Goal: Find contact information

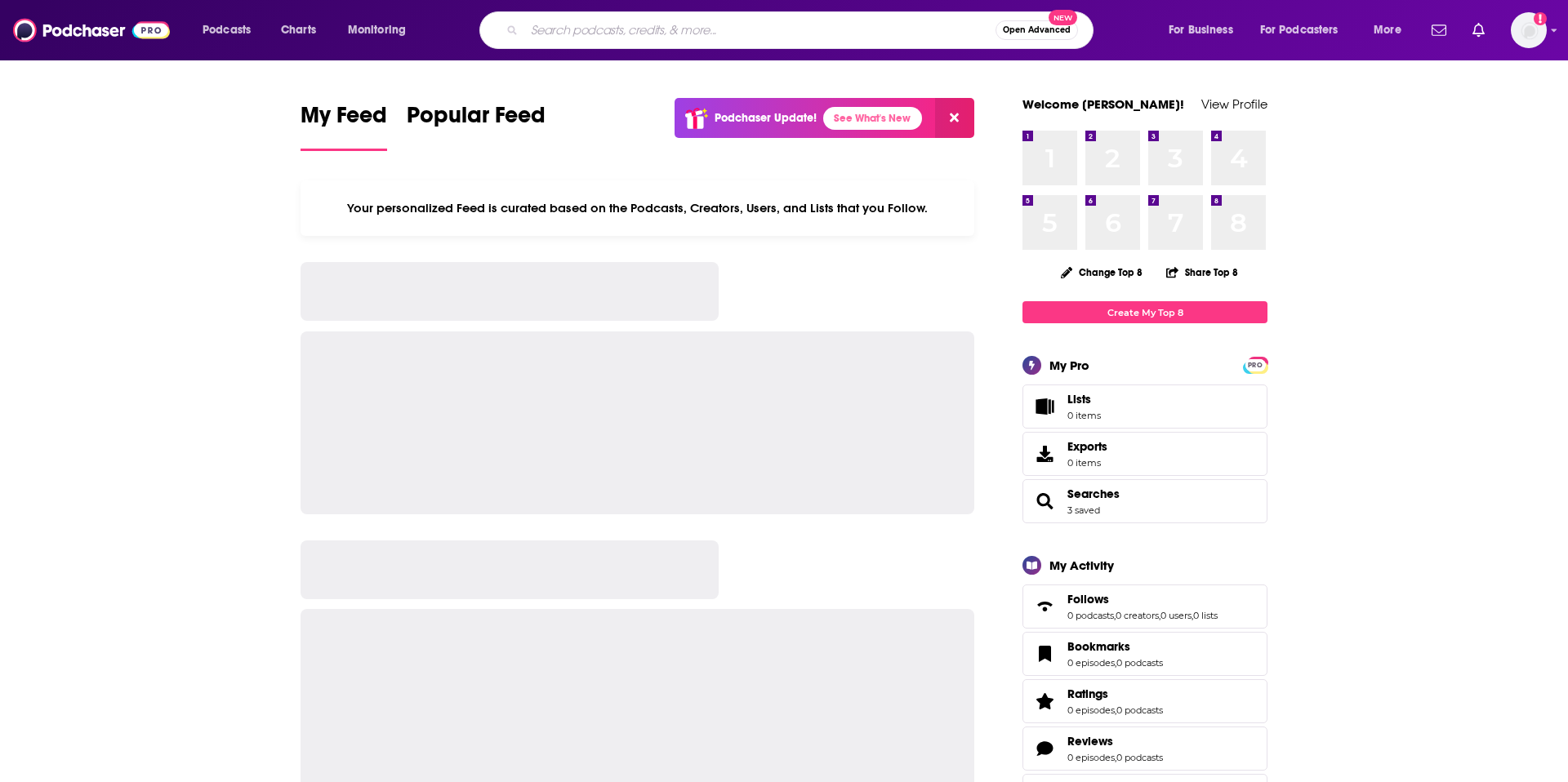
click at [667, 21] on input "Search podcasts, credits, & more..." at bounding box center [759, 30] width 471 height 26
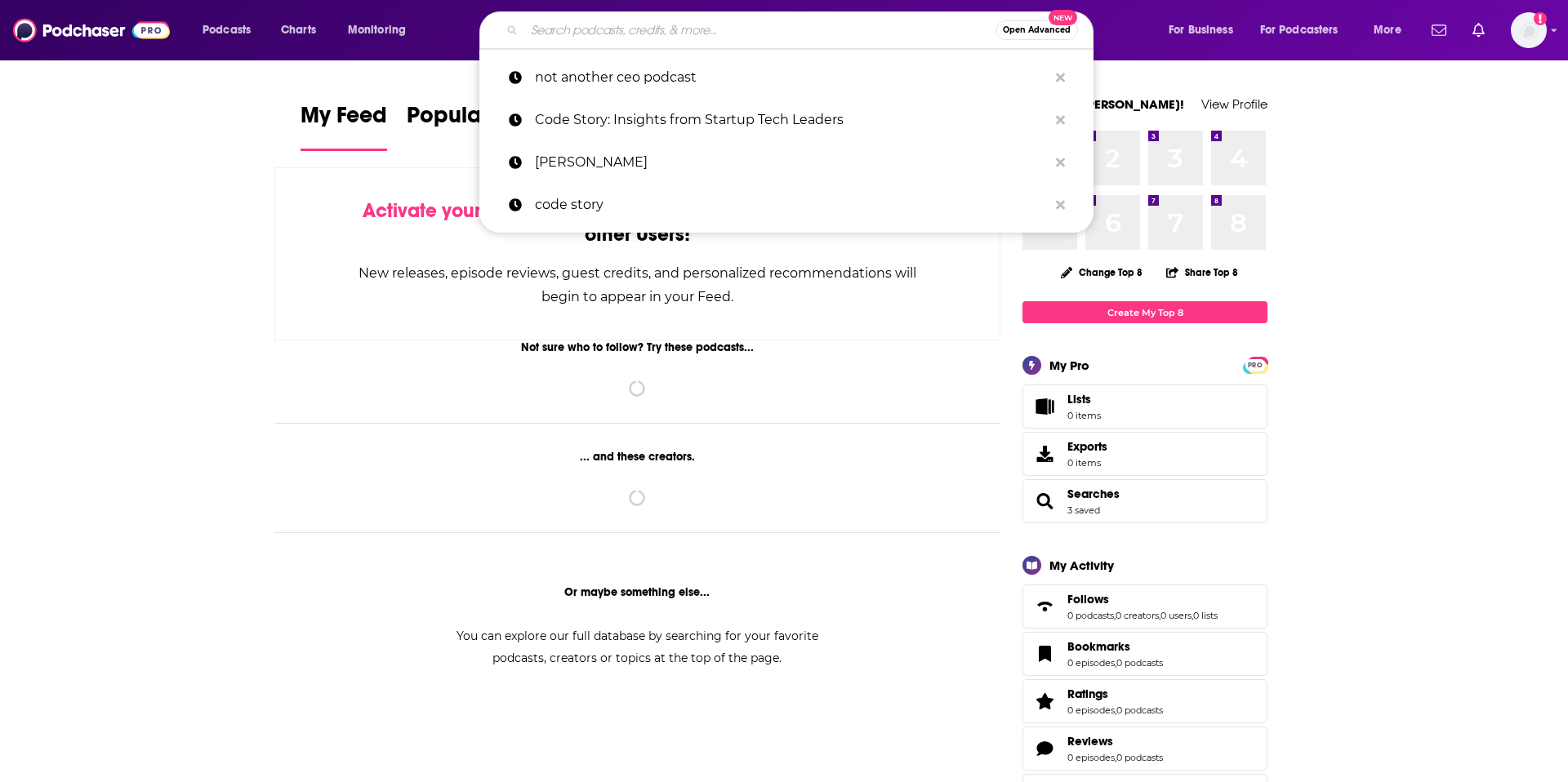
paste input "CX Decoded Podcast"
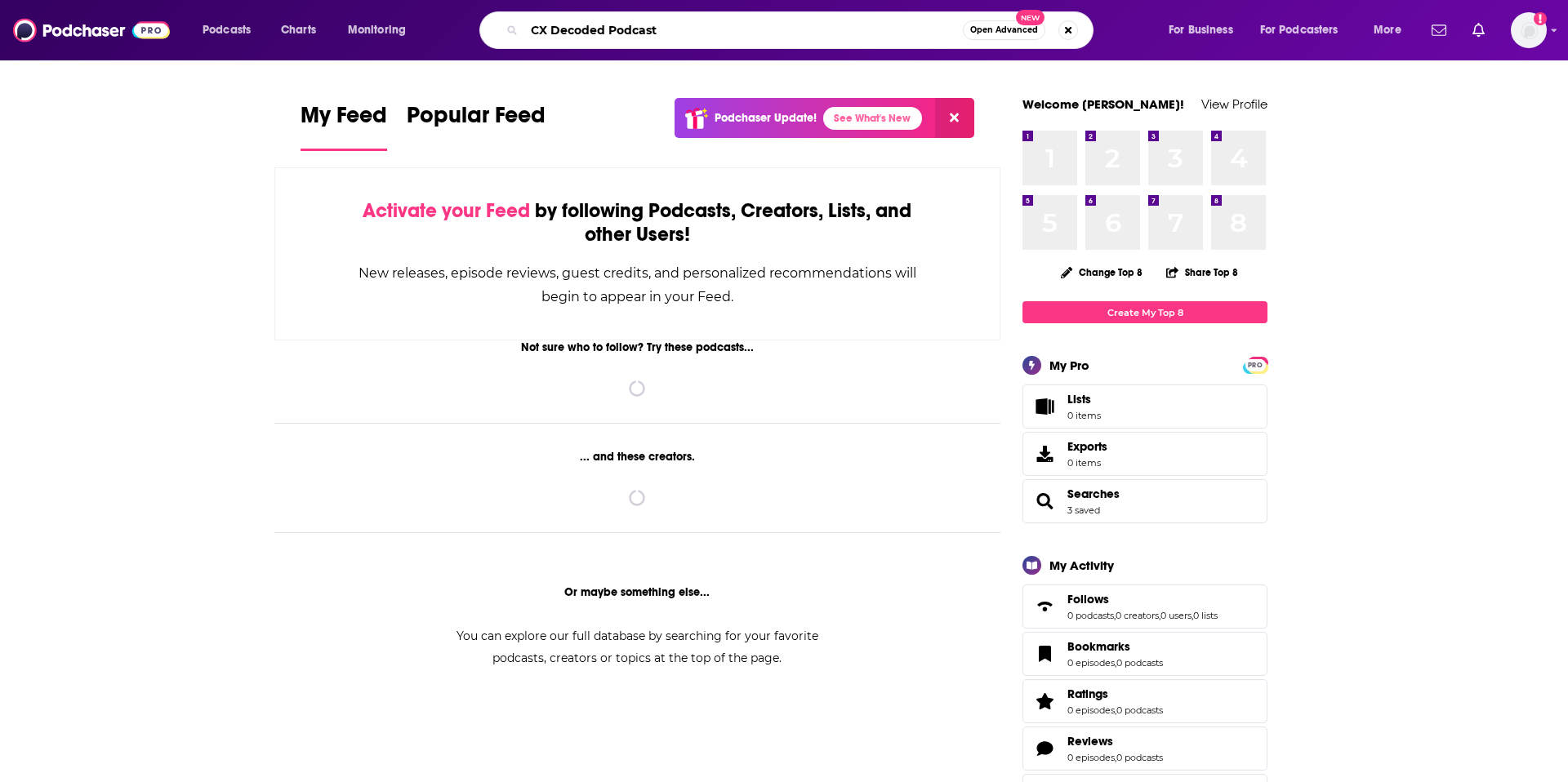
type input "CX Decoded Podcast"
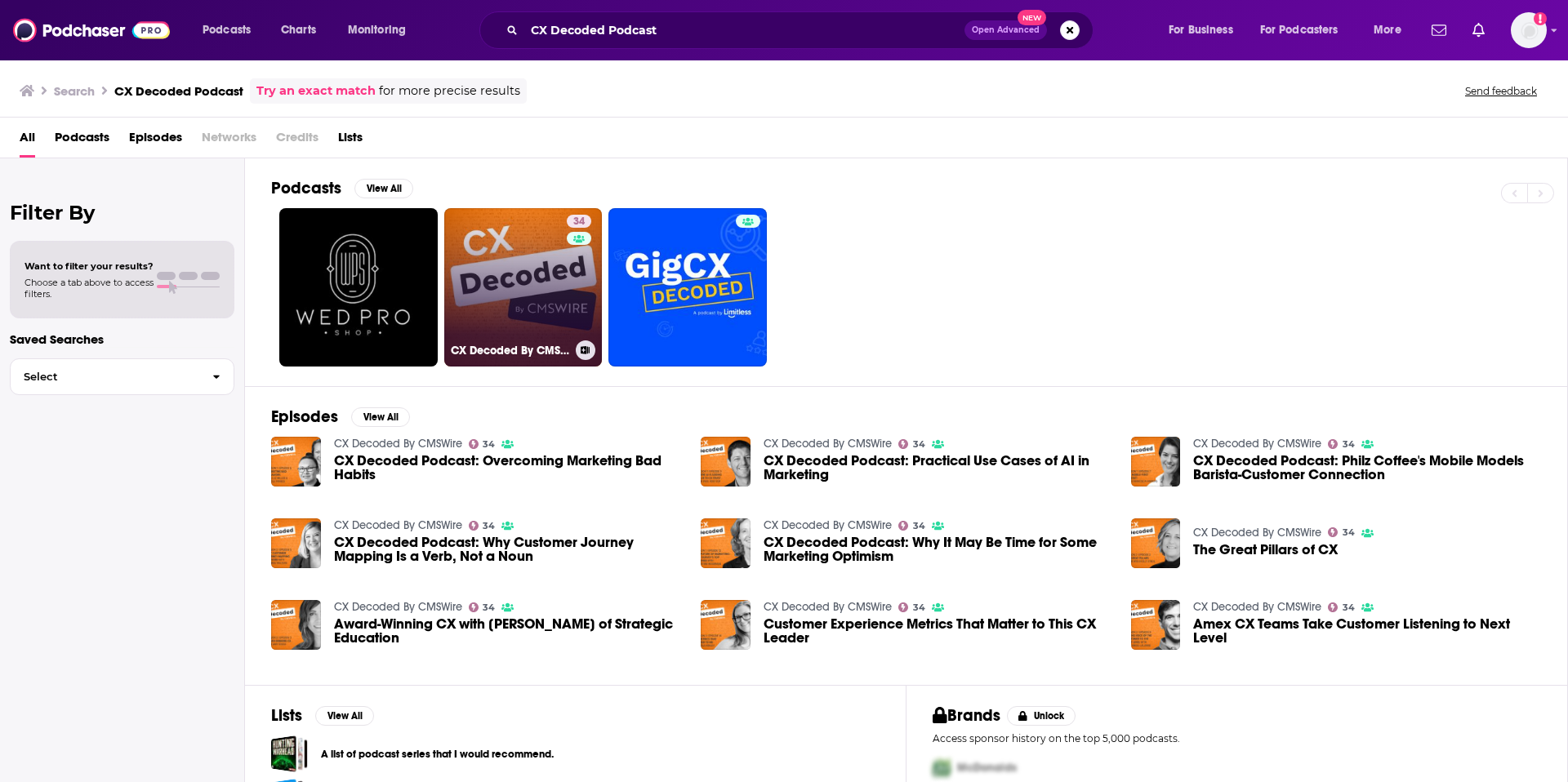
click at [514, 238] on link "34 CX Decoded By CMSWire" at bounding box center [524, 288] width 159 height 159
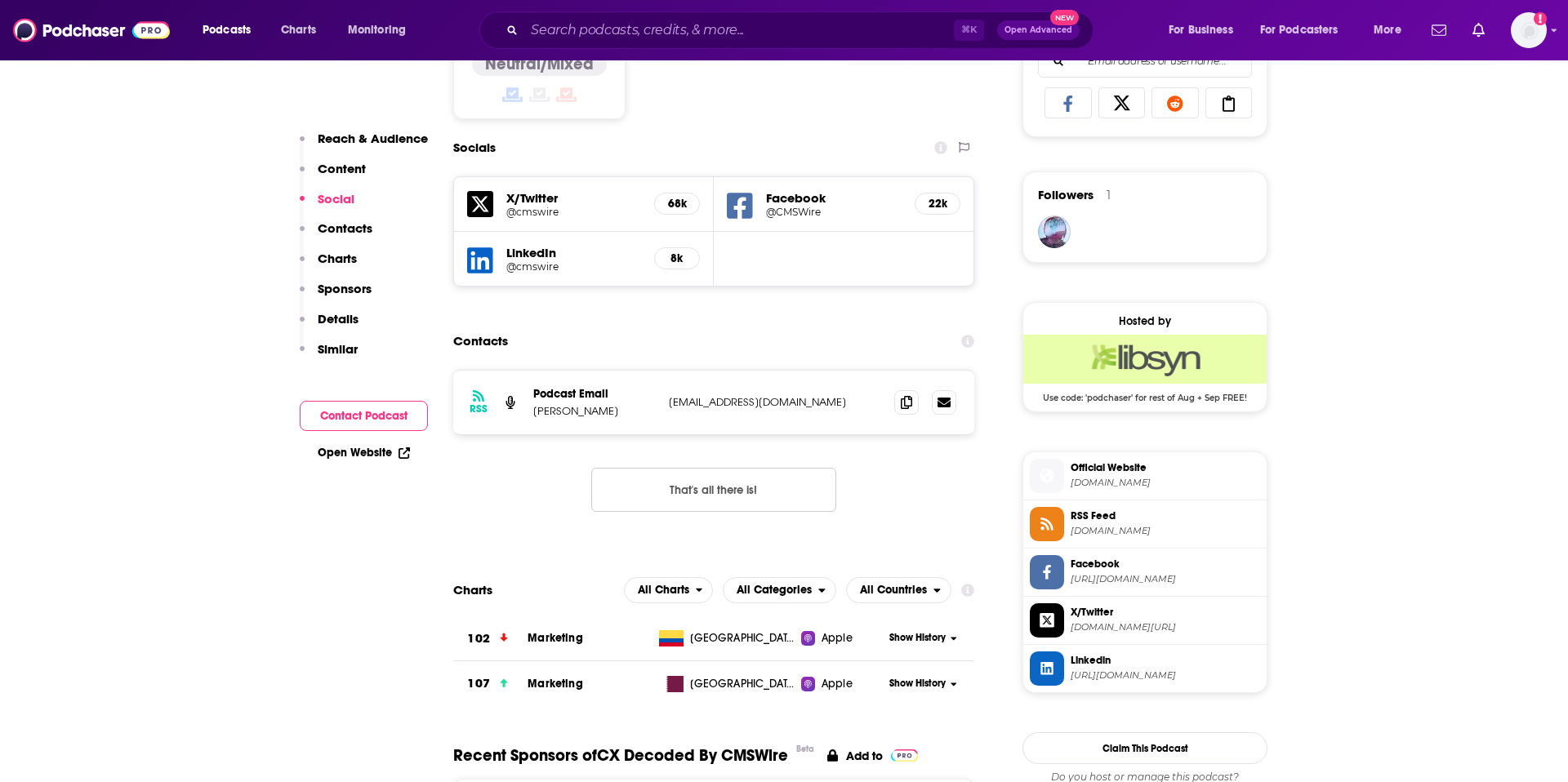
scroll to position [1088, 0]
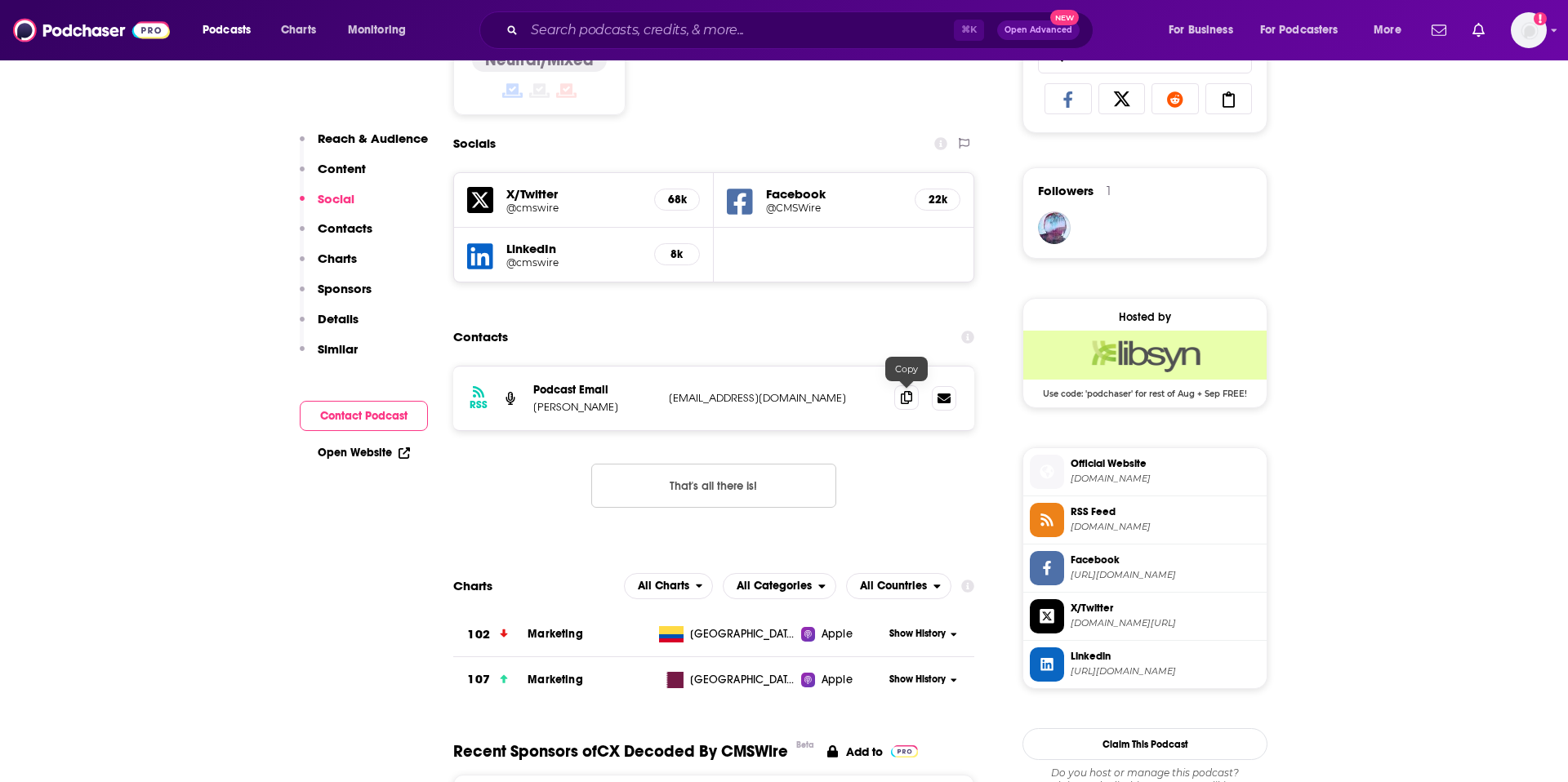
click at [907, 400] on icon at bounding box center [906, 398] width 11 height 13
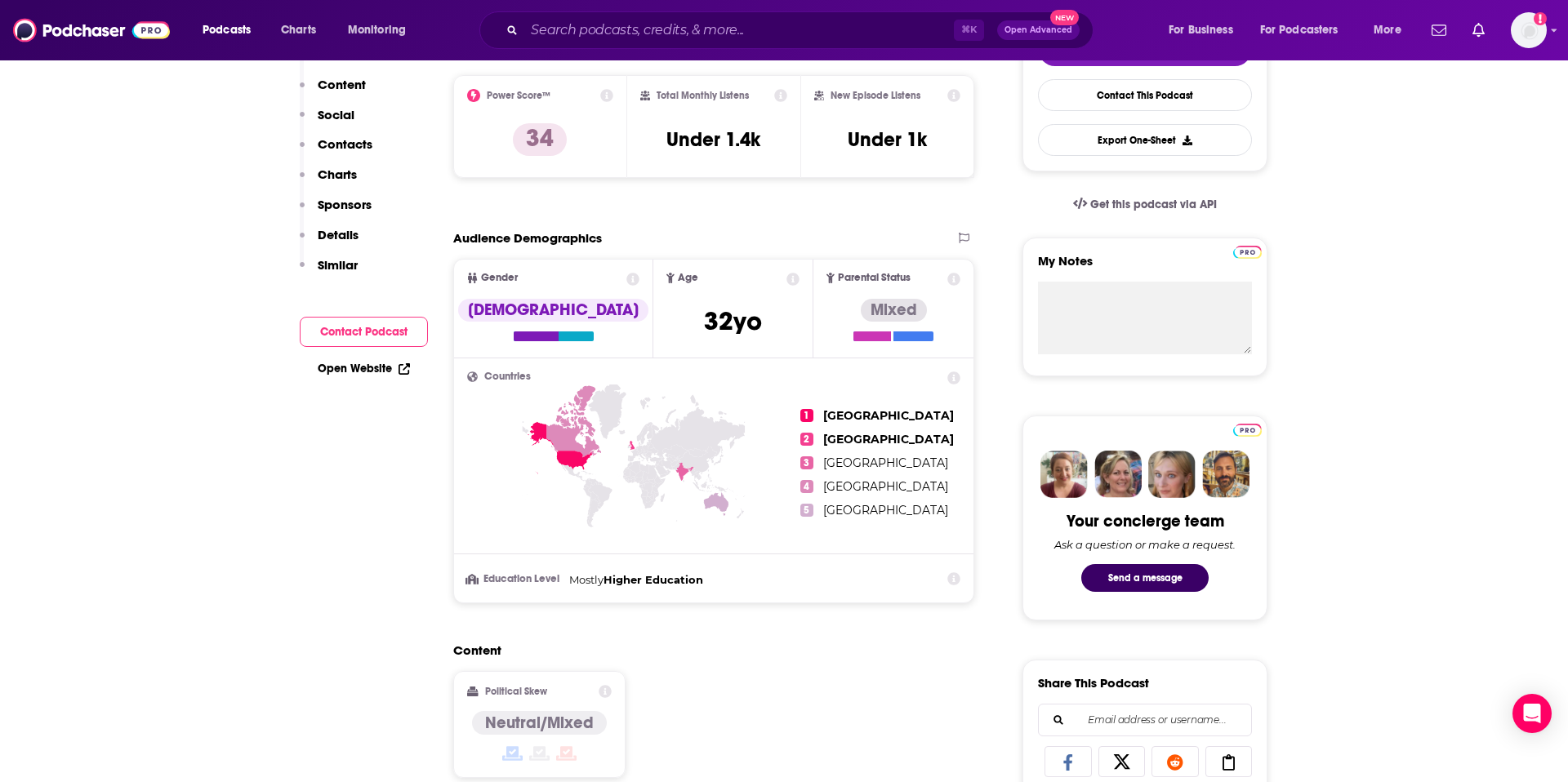
scroll to position [0, 0]
